Goal: Information Seeking & Learning: Learn about a topic

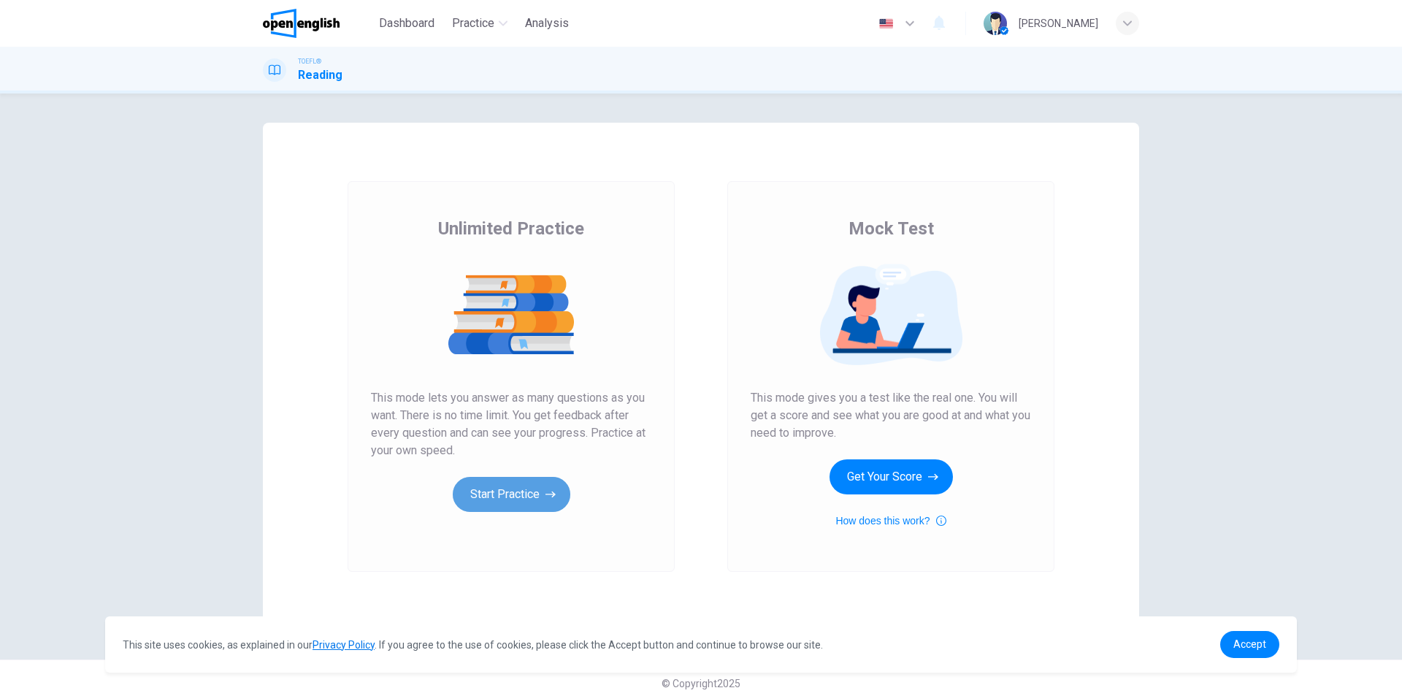
click at [500, 491] on button "Start Practice" at bounding box center [512, 494] width 118 height 35
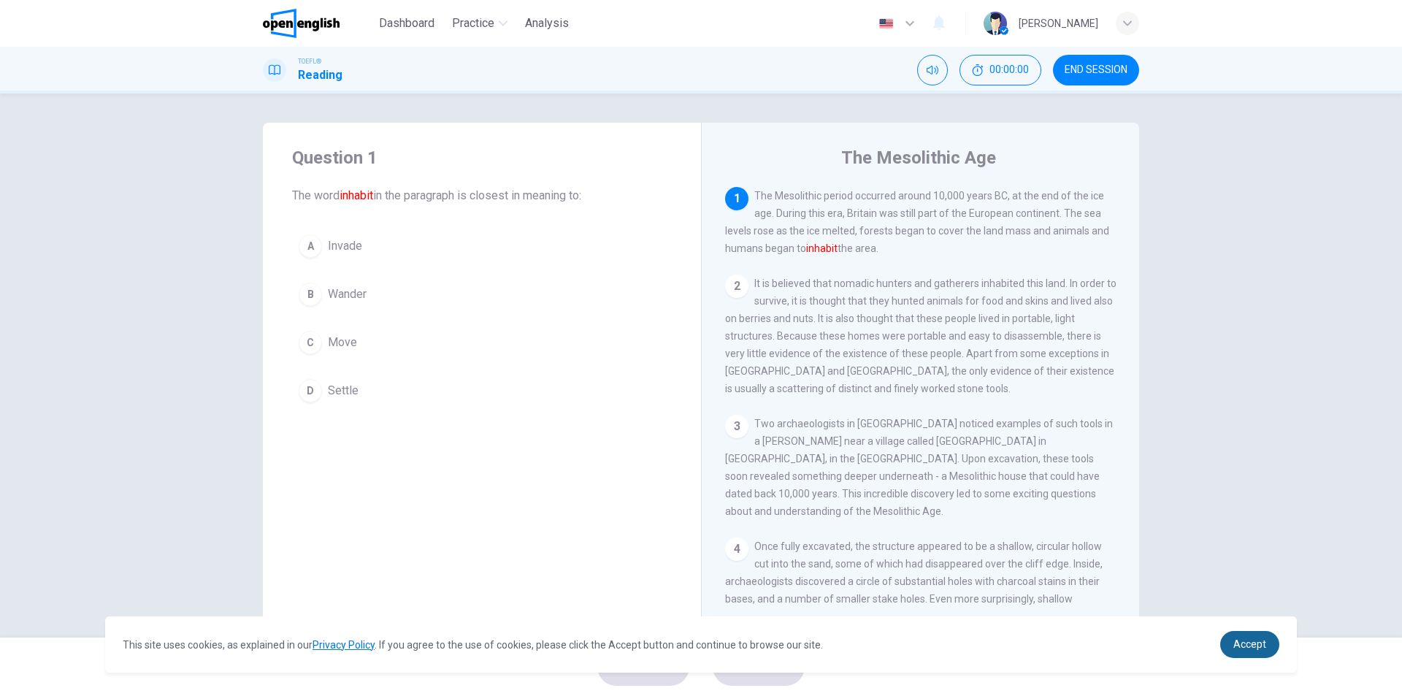
click at [1233, 651] on link "Accept" at bounding box center [1250, 644] width 59 height 27
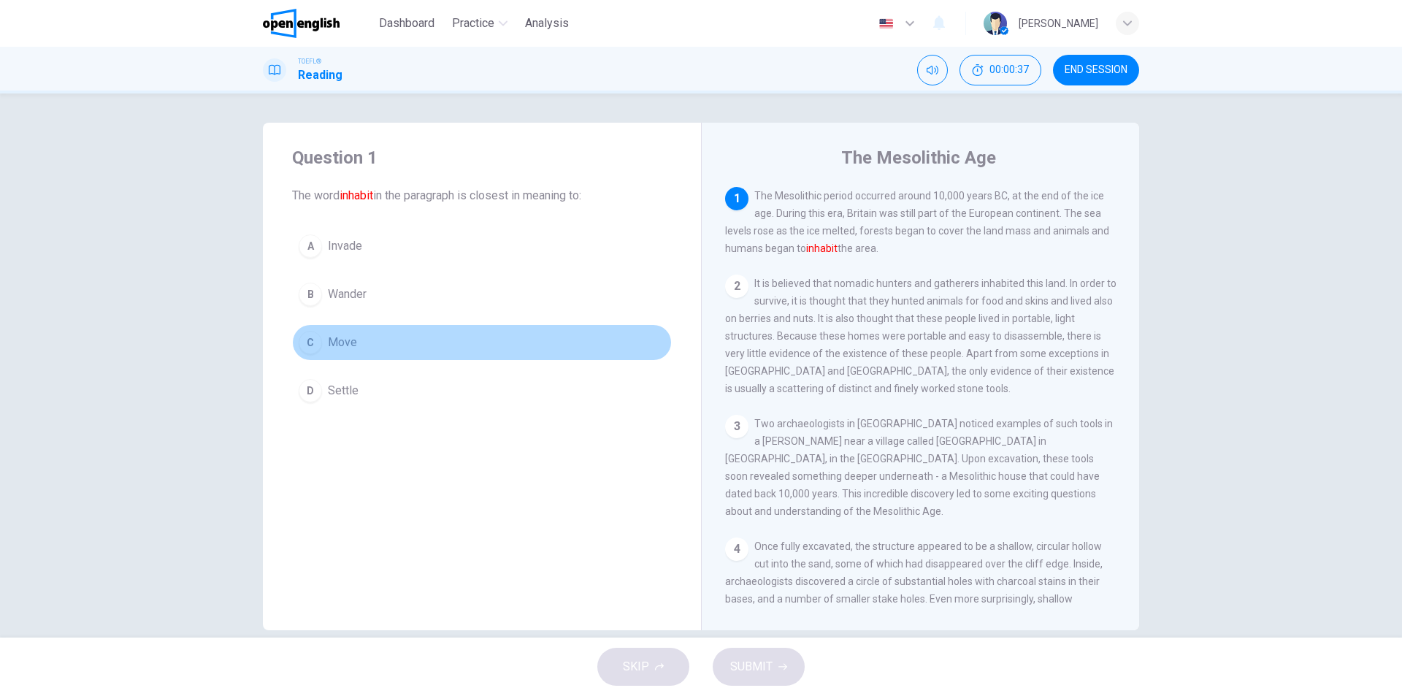
click at [321, 340] on button "C Move" at bounding box center [482, 342] width 380 height 37
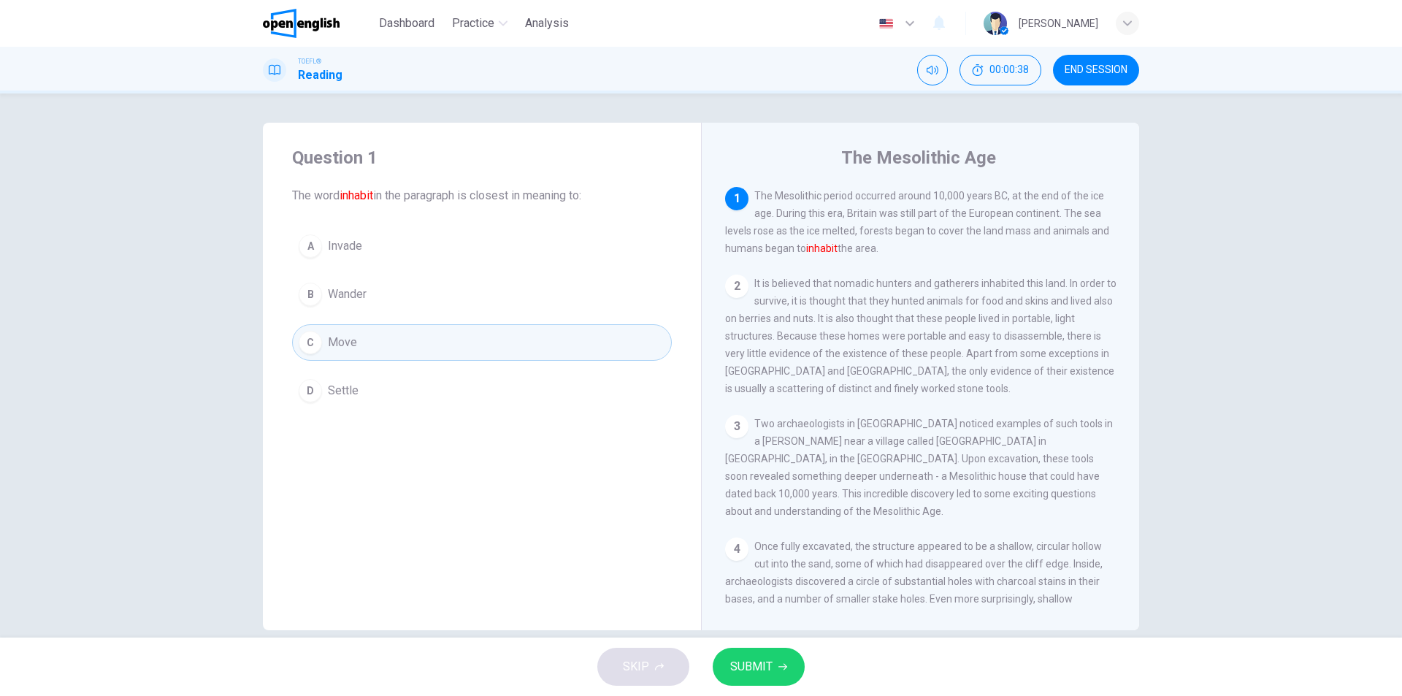
click at [771, 660] on span "SUBMIT" at bounding box center [751, 667] width 42 height 20
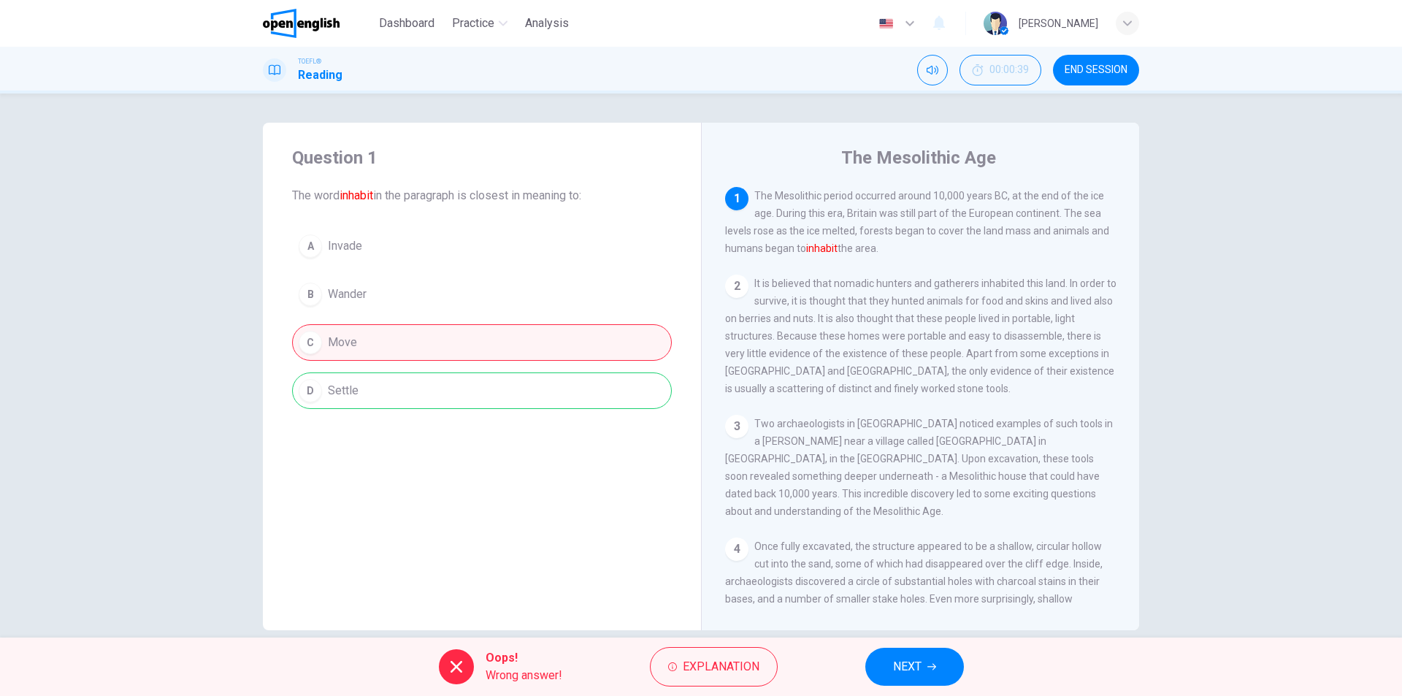
click at [402, 394] on div "A Invade B Wander C [PERSON_NAME] Settle" at bounding box center [482, 318] width 380 height 181
click at [937, 672] on button "NEXT" at bounding box center [915, 667] width 99 height 38
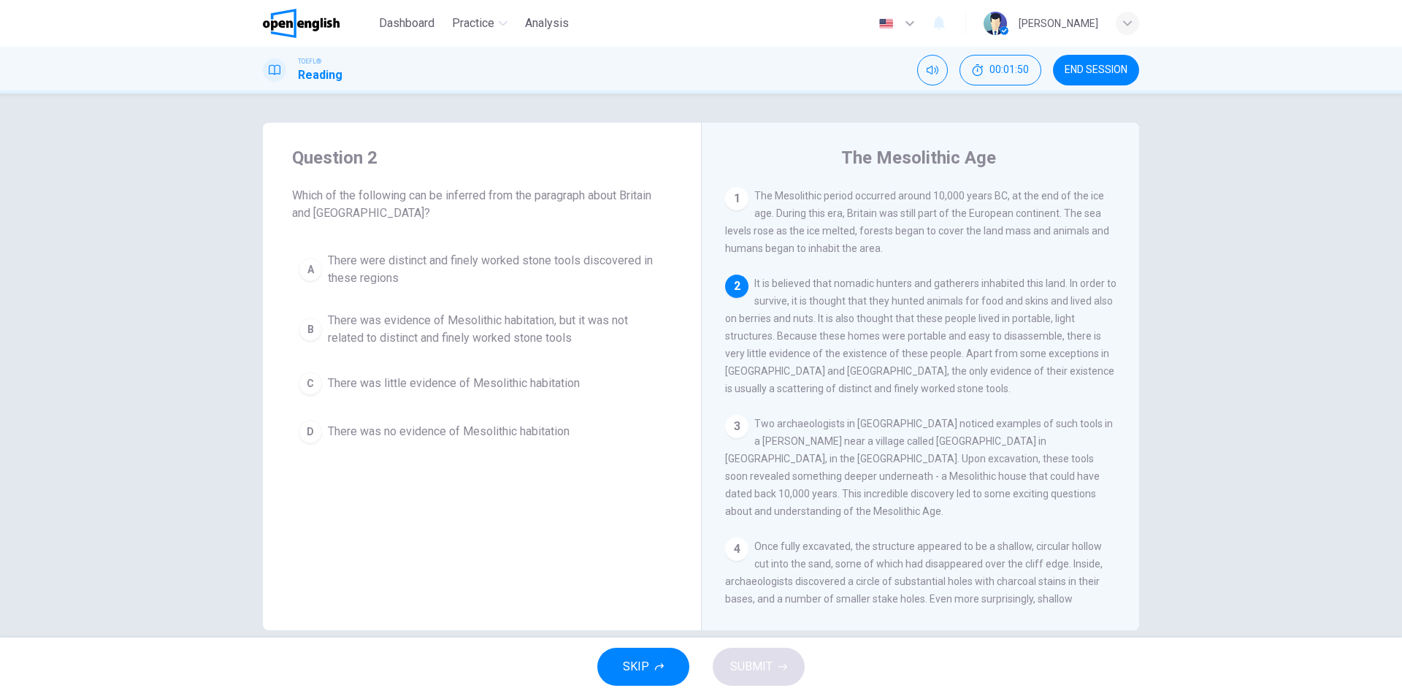
click at [305, 381] on div "C" at bounding box center [310, 383] width 23 height 23
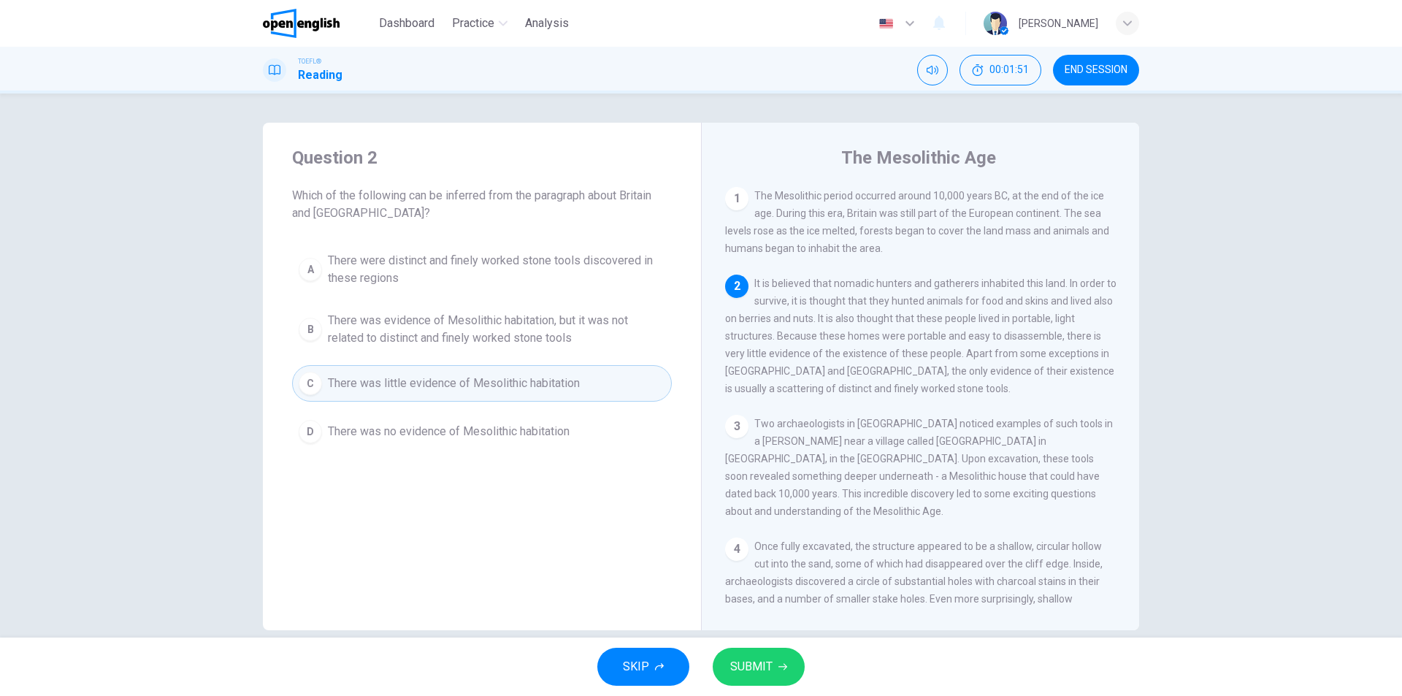
click at [748, 659] on span "SUBMIT" at bounding box center [751, 667] width 42 height 20
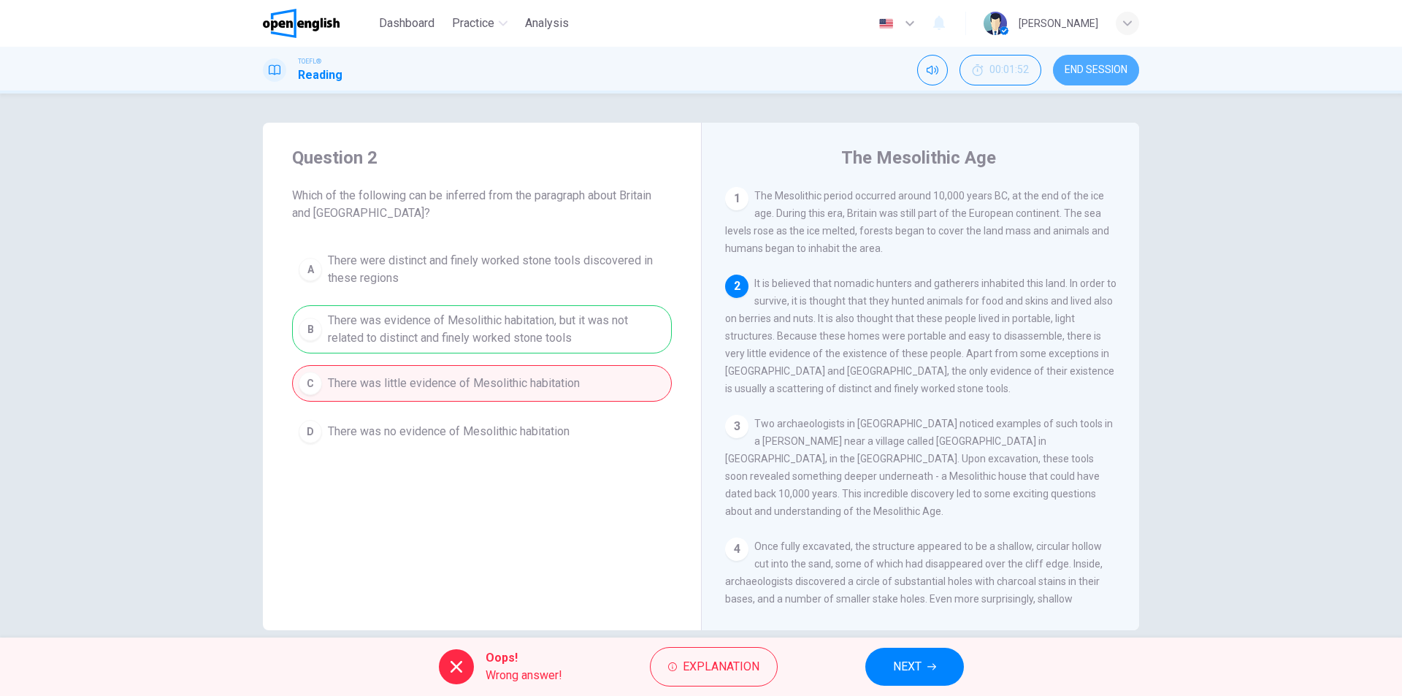
click at [1099, 64] on span "END SESSION" at bounding box center [1096, 70] width 63 height 12
